Goal: Book appointment/travel/reservation

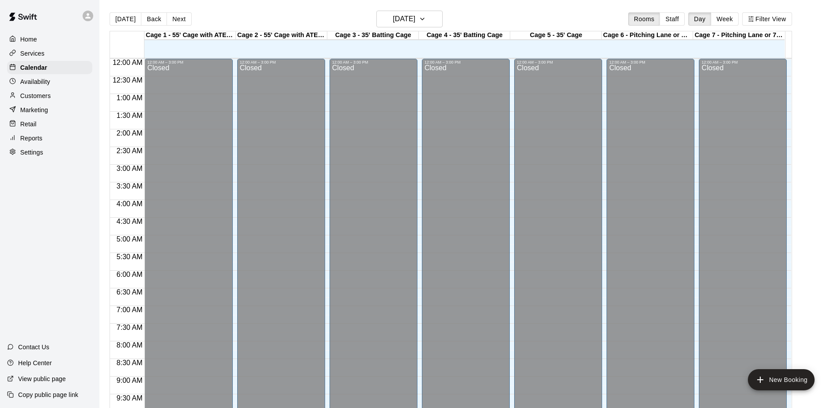
scroll to position [462, 0]
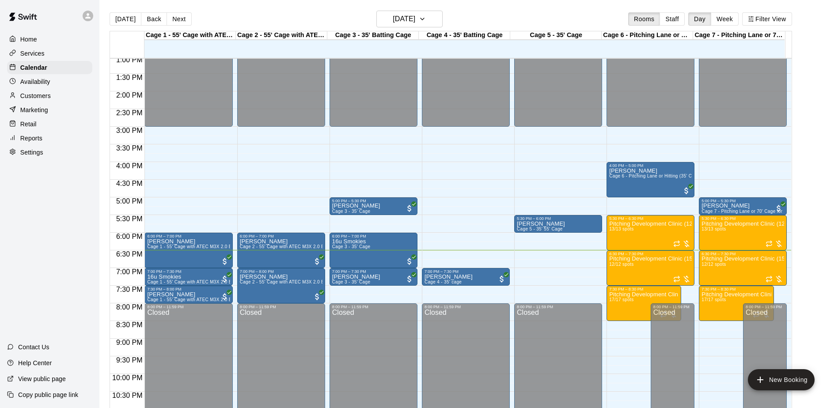
click at [176, 23] on button "Next" at bounding box center [179, 18] width 25 height 13
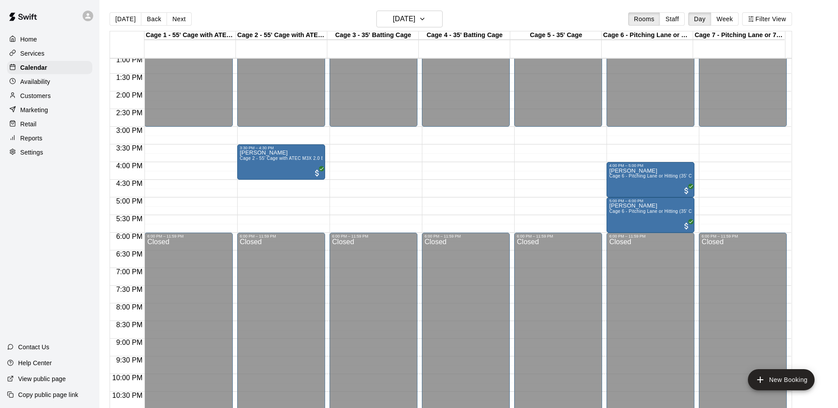
scroll to position [418, 0]
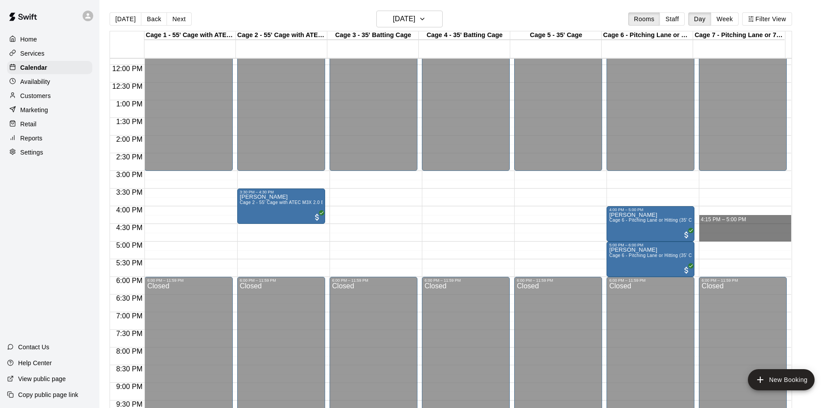
drag, startPoint x: 726, startPoint y: 219, endPoint x: 727, endPoint y: 235, distance: 16.0
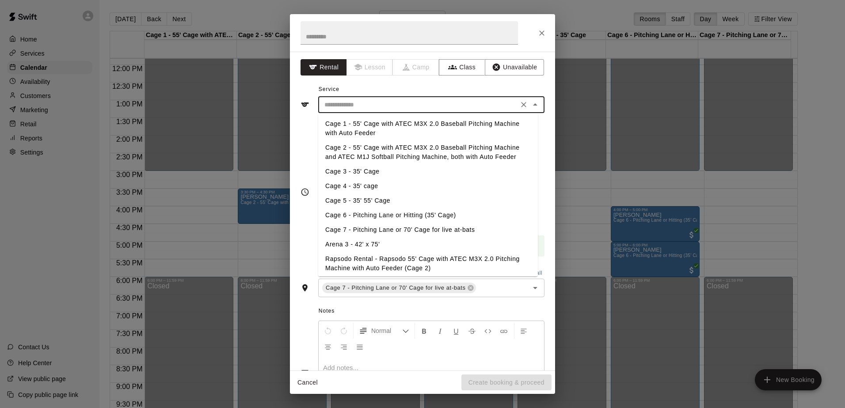
click at [376, 104] on input "text" at bounding box center [418, 104] width 195 height 11
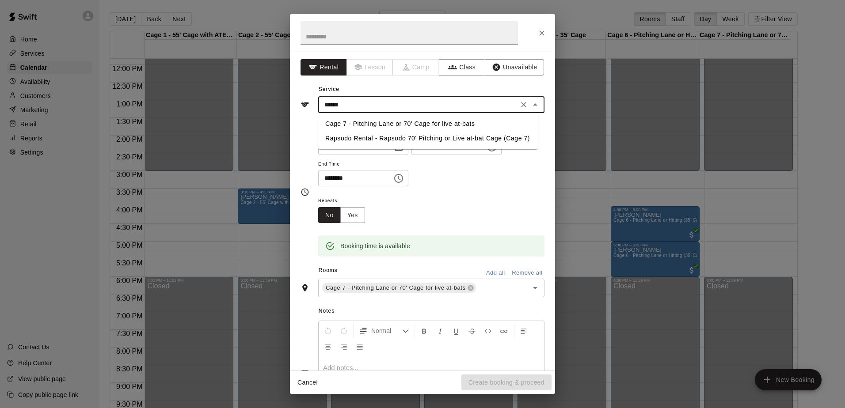
click at [373, 121] on li "Cage 7 - Pitching Lane or 70' Cage for live at-bats" at bounding box center [428, 124] width 220 height 15
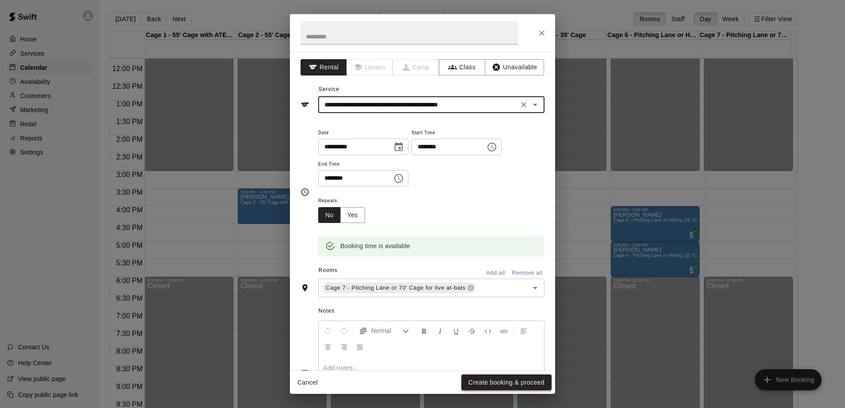
type input "**********"
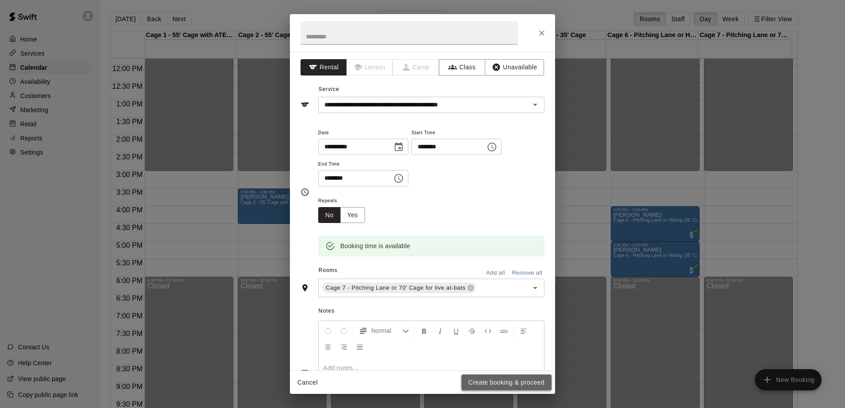
click at [482, 380] on button "Create booking & proceed" at bounding box center [506, 383] width 90 height 16
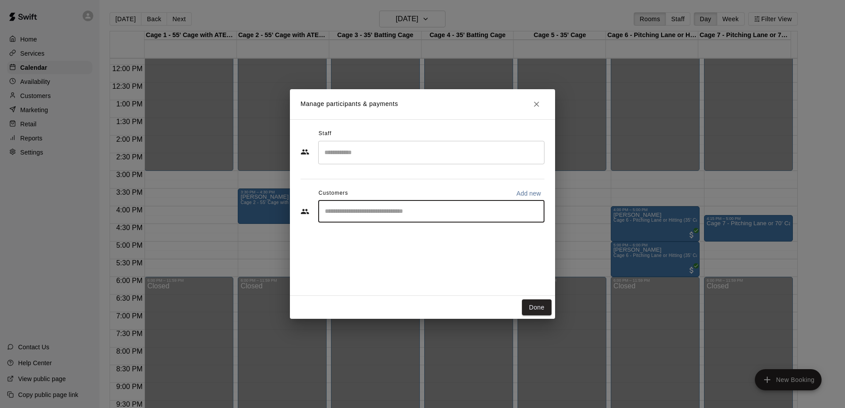
click at [401, 211] on input "Start typing to search customers..." at bounding box center [431, 211] width 218 height 9
type input "*****"
click at [404, 232] on p "Instructors Only" at bounding box center [422, 232] width 37 height 8
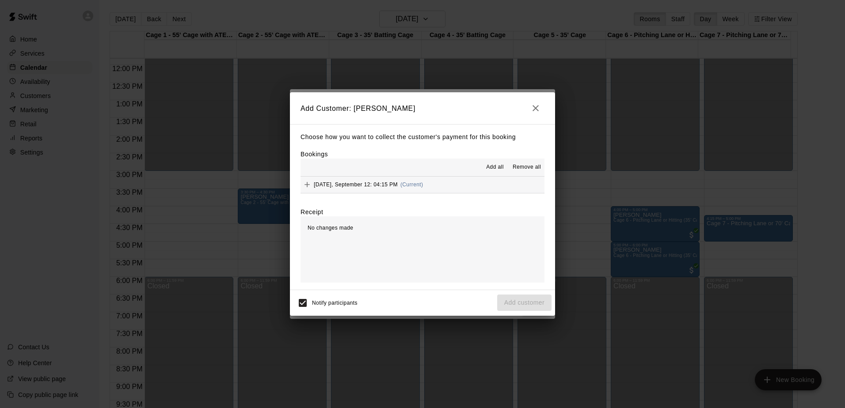
click at [455, 182] on button "[DATE], September 12: 04:15 PM (Current)" at bounding box center [423, 185] width 244 height 16
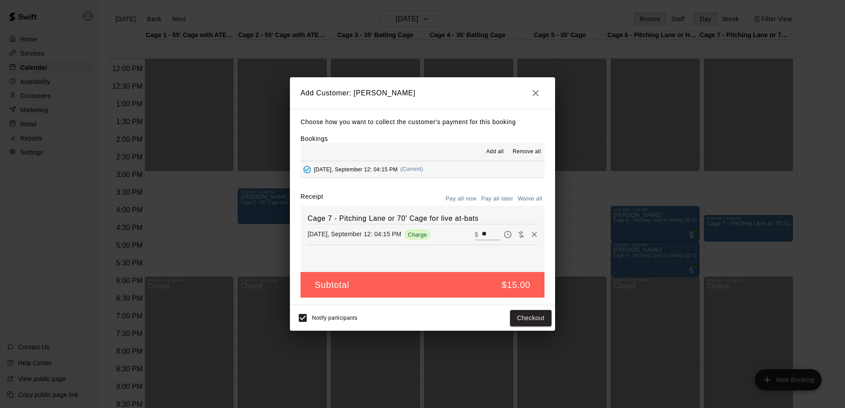
click at [495, 200] on button "Pay all later" at bounding box center [497, 199] width 37 height 14
click at [519, 323] on button "Add customer" at bounding box center [524, 318] width 54 height 16
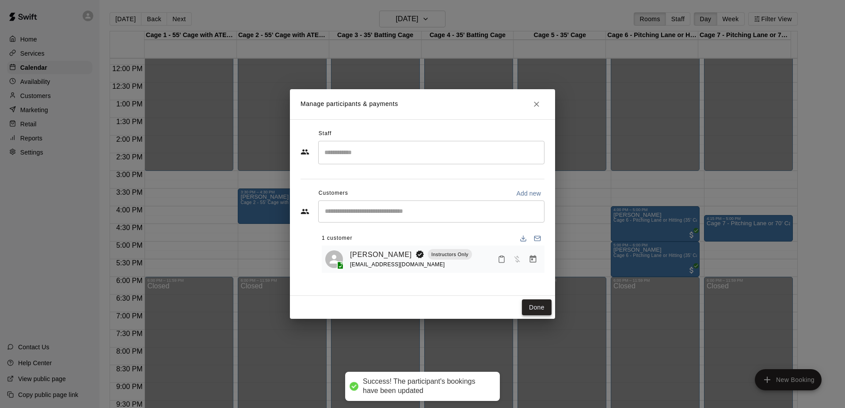
click at [529, 302] on button "Done" at bounding box center [537, 308] width 30 height 16
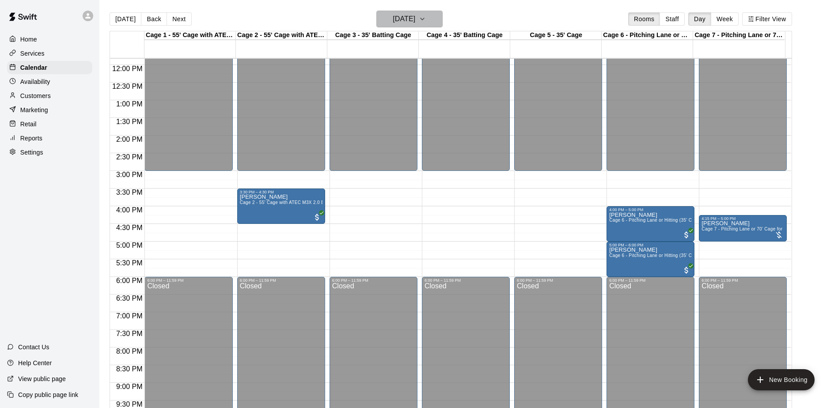
click at [412, 21] on h6 "[DATE]" at bounding box center [404, 19] width 23 height 12
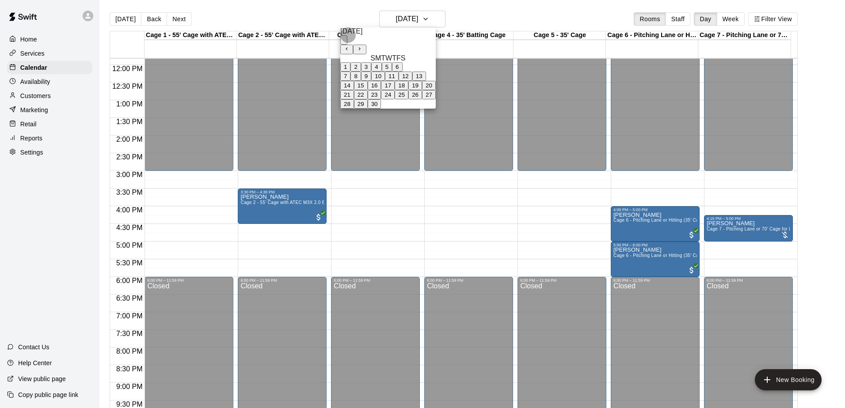
click at [399, 81] on button "11" at bounding box center [392, 76] width 14 height 9
